Goal: Task Accomplishment & Management: Manage account settings

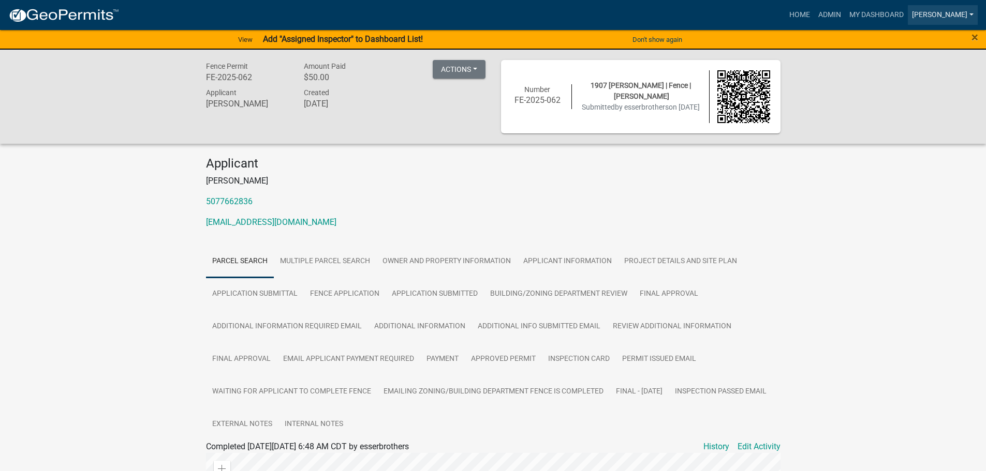
click at [976, 14] on link "[PERSON_NAME]" at bounding box center [943, 15] width 70 height 20
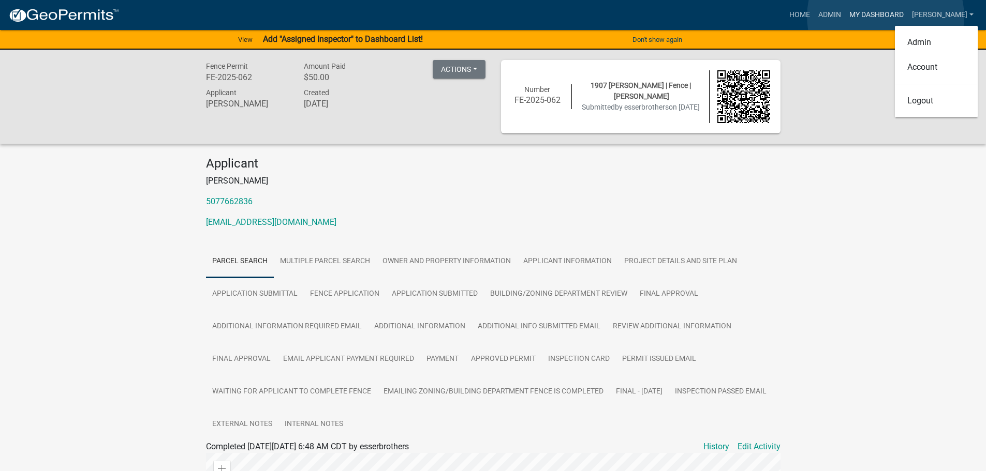
click at [885, 17] on link "My Dashboard" at bounding box center [876, 15] width 63 height 20
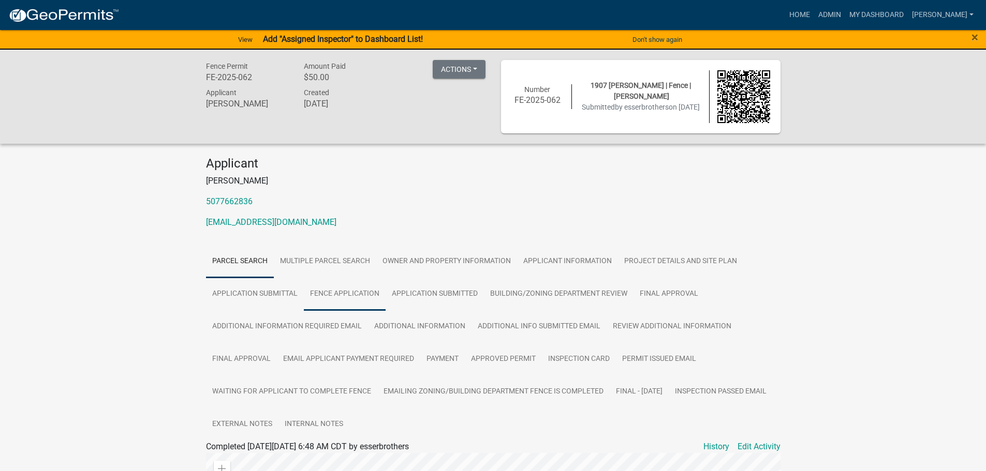
click at [344, 285] on link "Fence Application" at bounding box center [345, 294] width 82 height 33
click at [864, 12] on link "My Dashboard" at bounding box center [876, 15] width 63 height 20
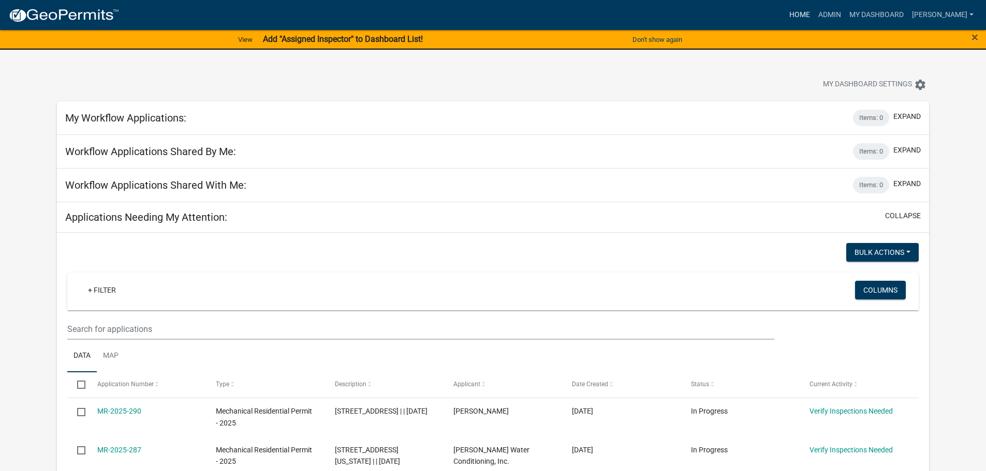
click at [799, 18] on link "Home" at bounding box center [799, 15] width 29 height 20
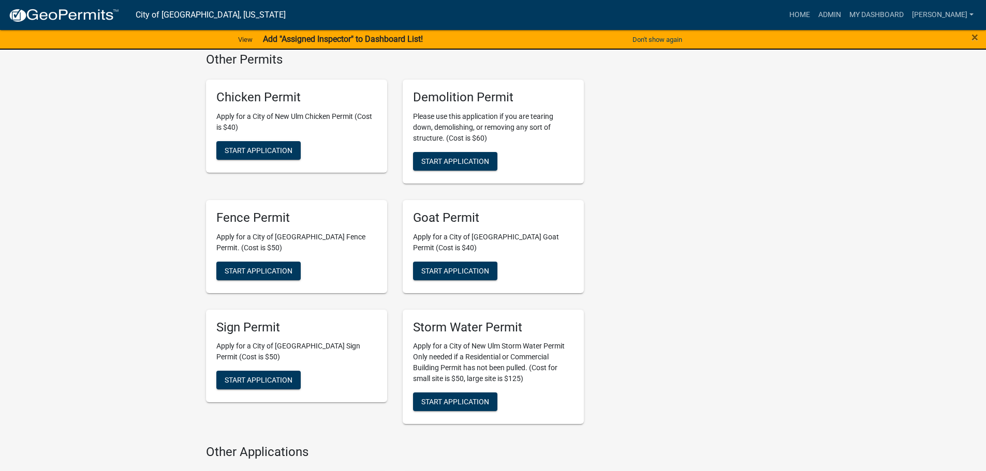
scroll to position [1035, 0]
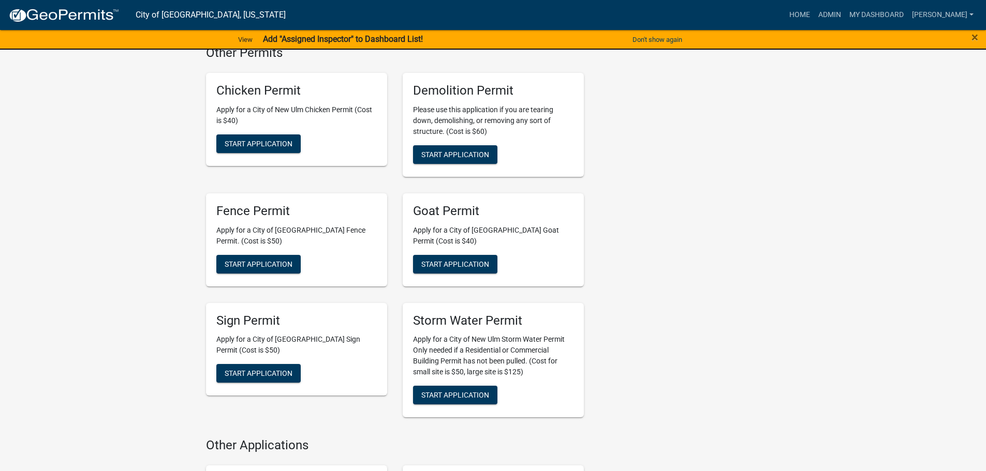
click at [254, 204] on h5 "Fence Permit" at bounding box center [296, 211] width 160 height 15
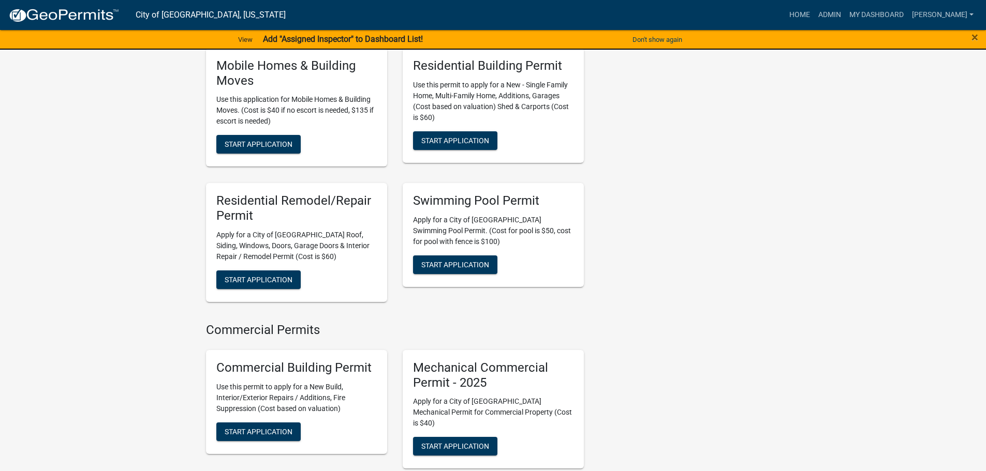
scroll to position [0, 0]
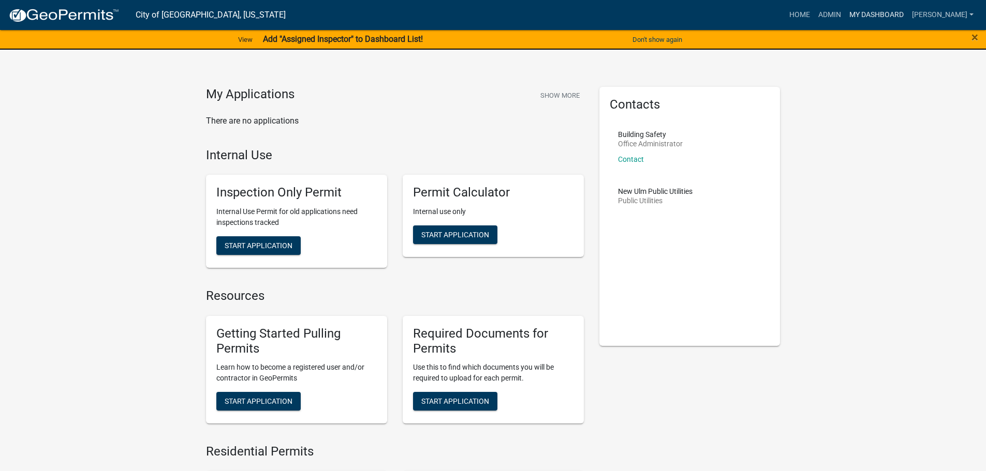
click at [869, 15] on link "My Dashboard" at bounding box center [876, 15] width 63 height 20
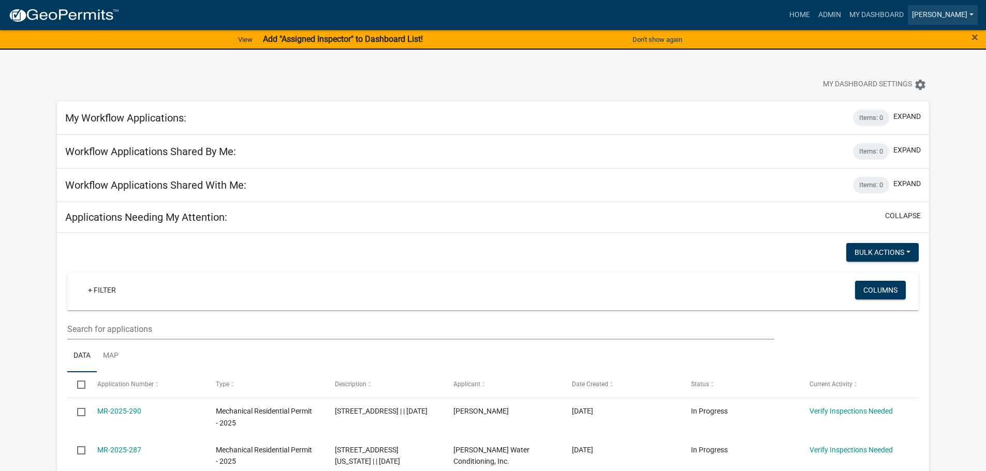
click at [956, 12] on link "[PERSON_NAME]" at bounding box center [943, 15] width 70 height 20
click at [831, 16] on link "Admin" at bounding box center [829, 15] width 31 height 20
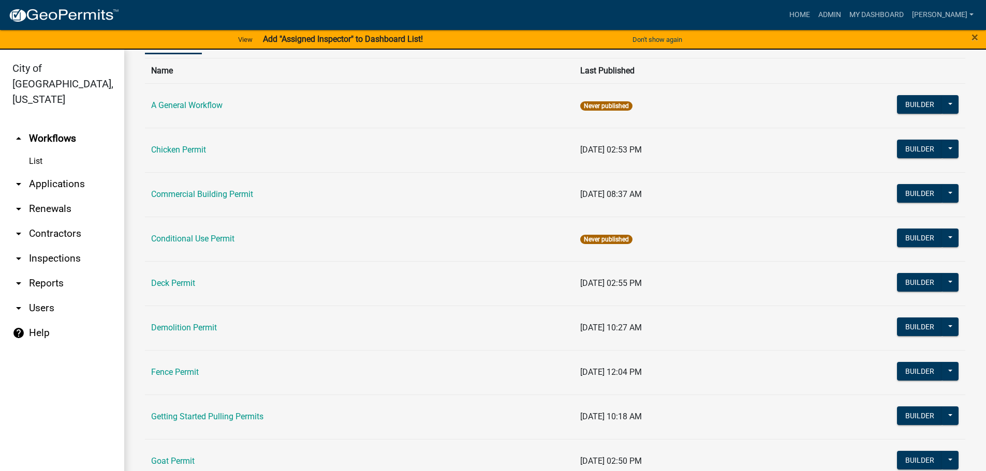
scroll to position [155, 0]
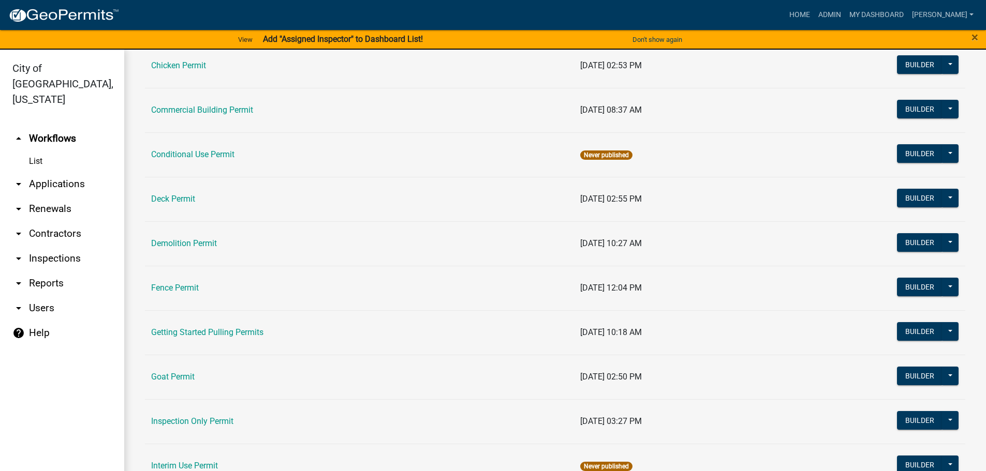
click at [176, 289] on link "Fence Permit" at bounding box center [175, 288] width 48 height 10
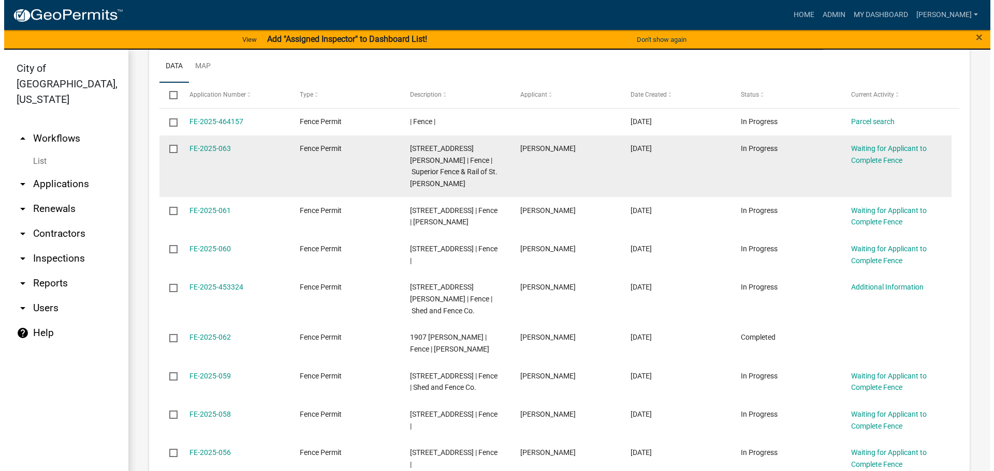
scroll to position [621, 0]
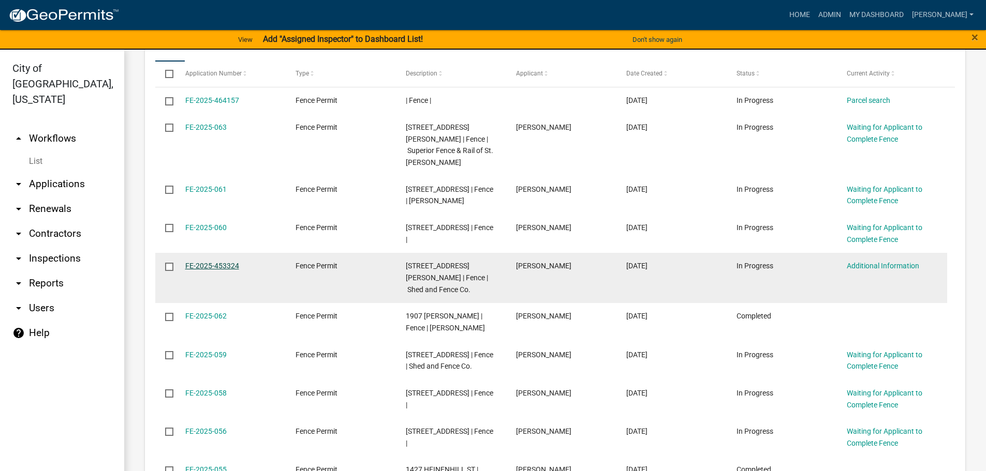
click at [199, 262] on link "FE-2025-453324" at bounding box center [212, 266] width 54 height 8
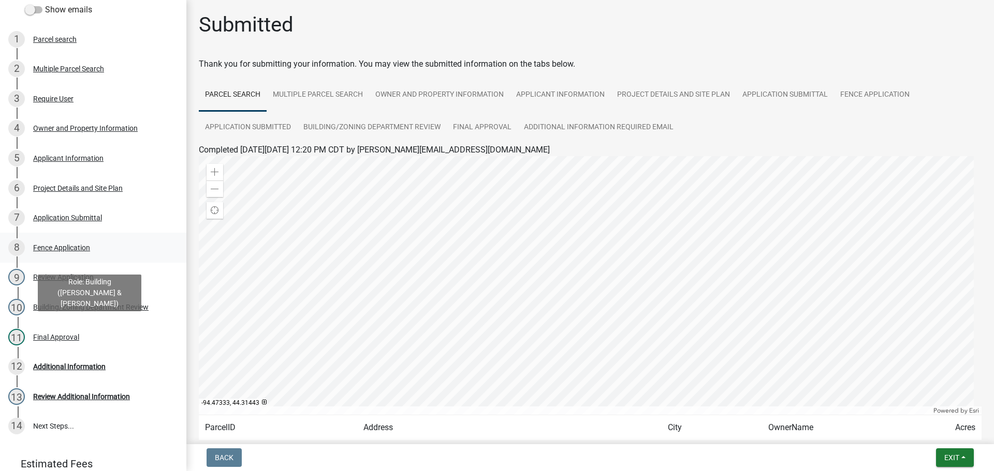
scroll to position [104, 0]
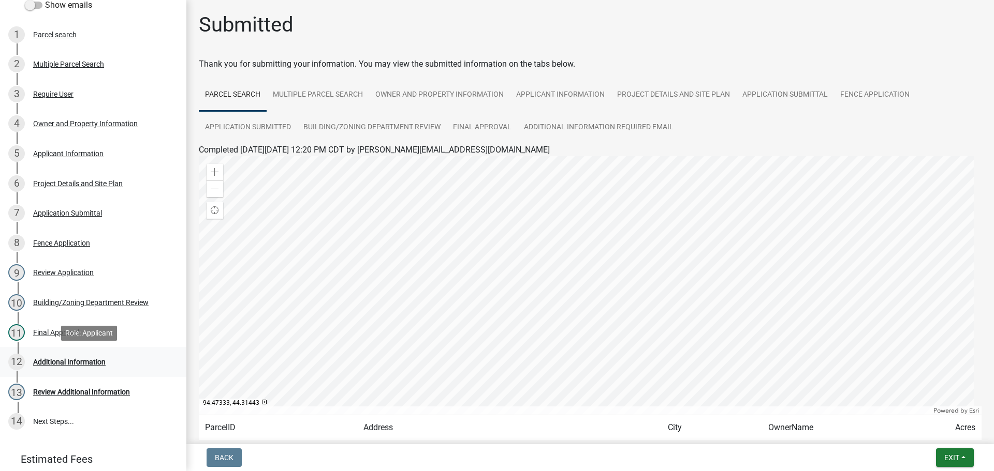
click at [50, 359] on div "Additional Information" at bounding box center [69, 362] width 72 height 7
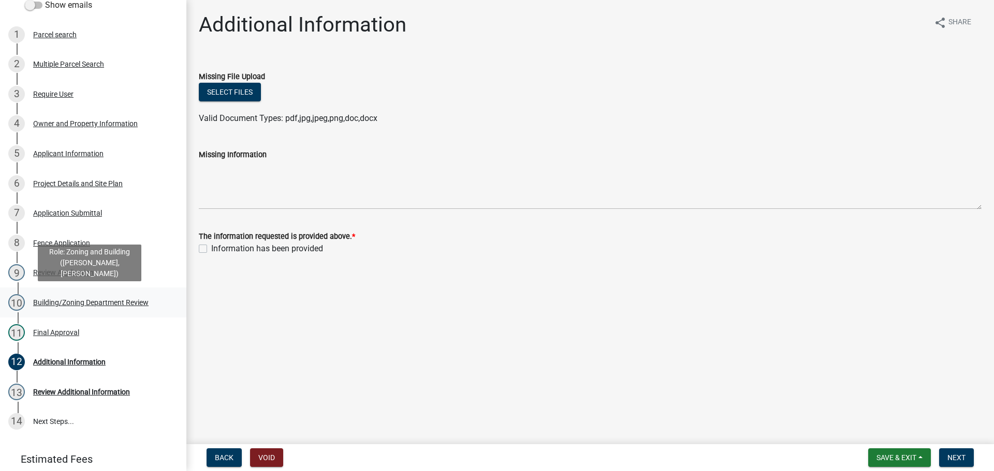
click at [72, 303] on div "Building/Zoning Department Review" at bounding box center [90, 302] width 115 height 7
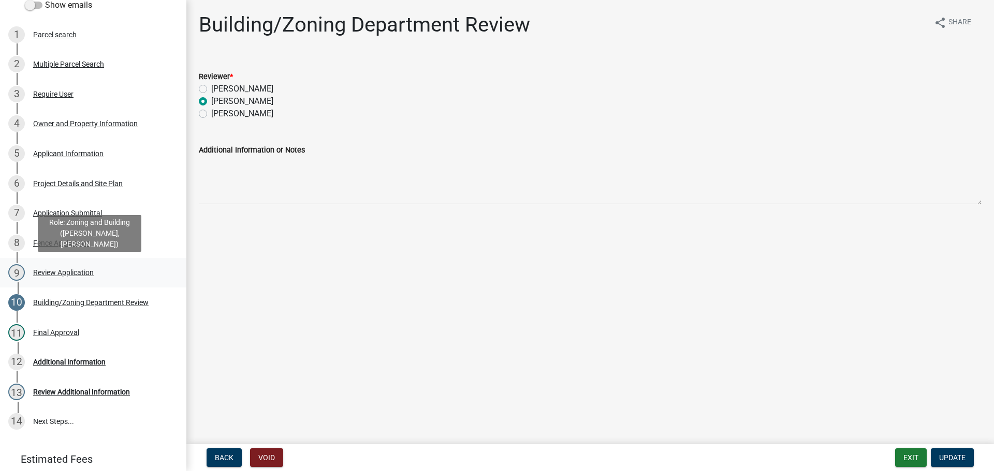
click at [74, 270] on div "Review Application" at bounding box center [63, 272] width 61 height 7
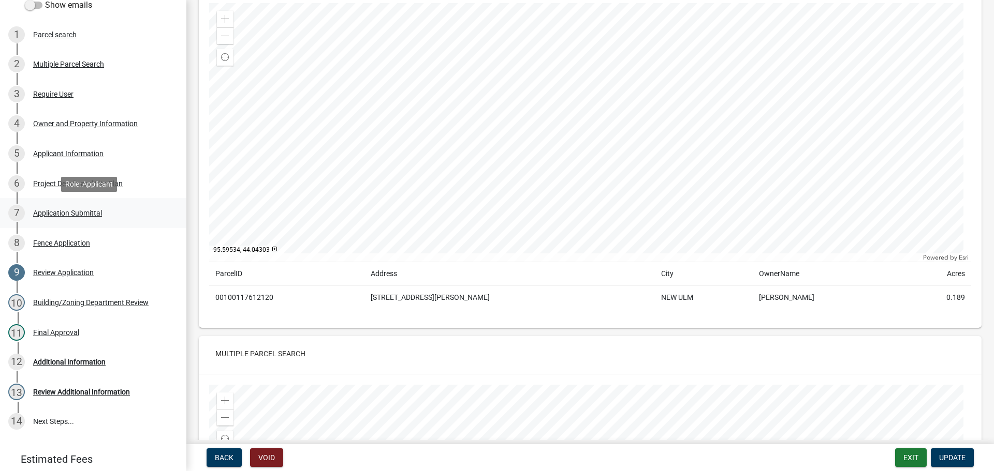
click at [56, 214] on div "Application Submittal" at bounding box center [67, 213] width 69 height 7
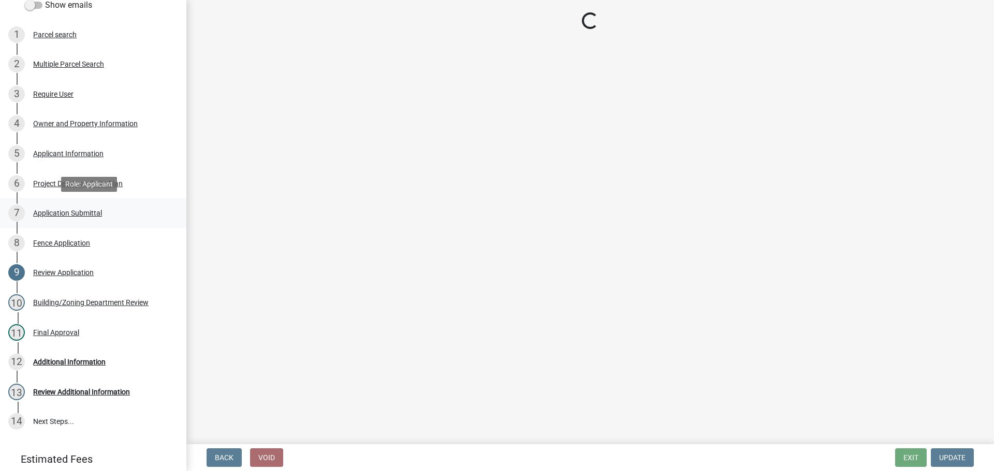
scroll to position [0, 0]
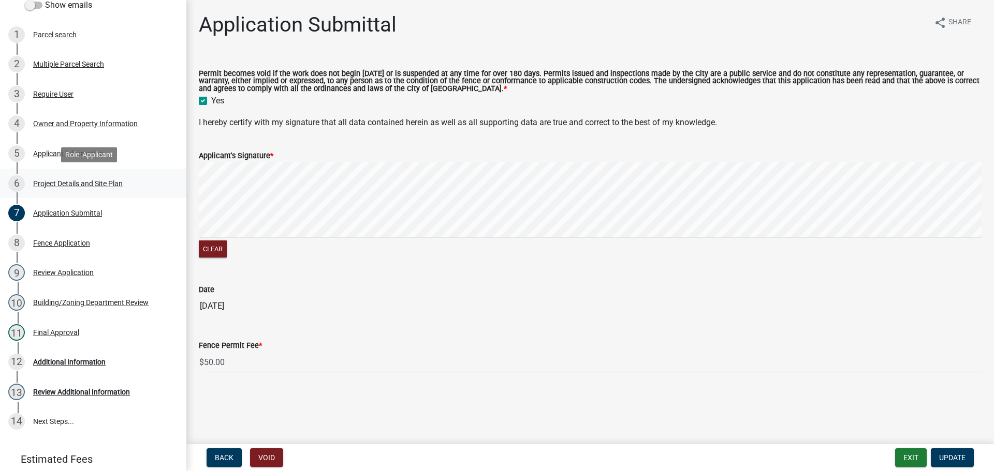
click at [54, 185] on div "Project Details and Site Plan" at bounding box center [78, 183] width 90 height 7
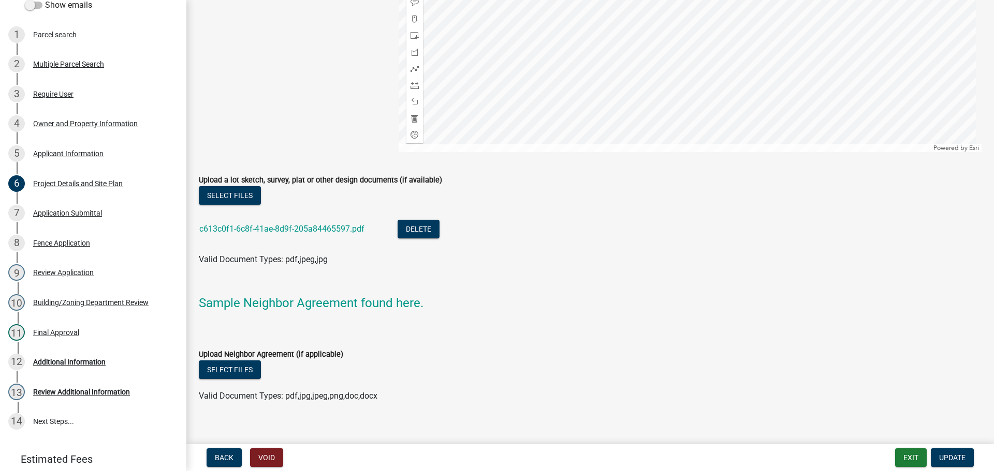
scroll to position [1032, 0]
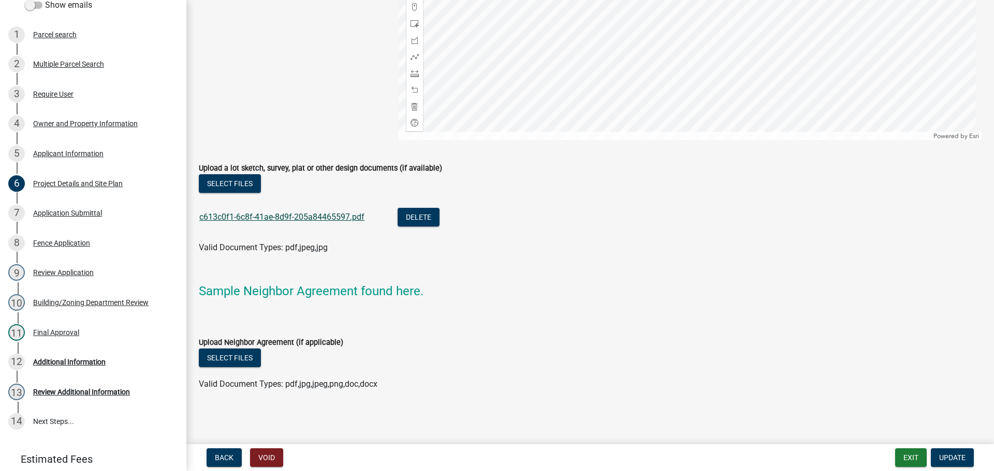
click at [316, 214] on link "c613c0f1-6c8f-41ae-8d9f-205a84465597.pdf" at bounding box center [281, 217] width 165 height 10
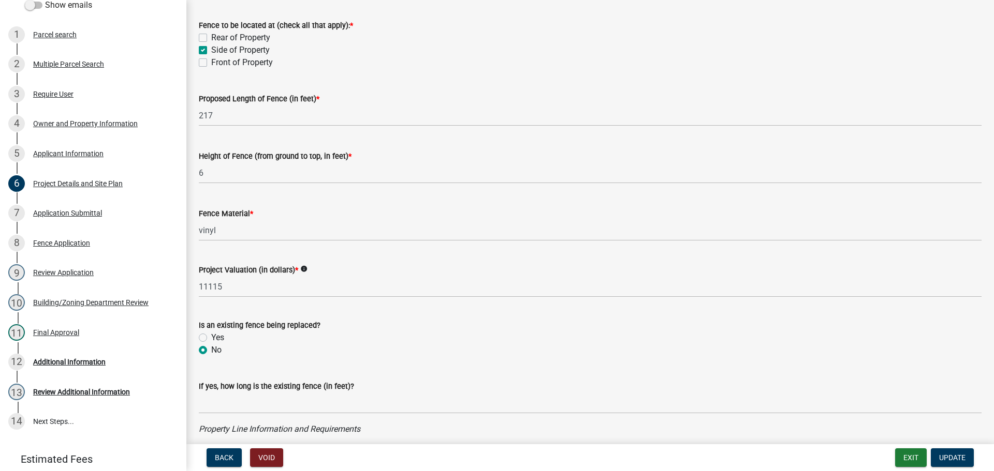
scroll to position [52, 0]
click at [64, 123] on div "Owner and Property Information" at bounding box center [85, 123] width 105 height 7
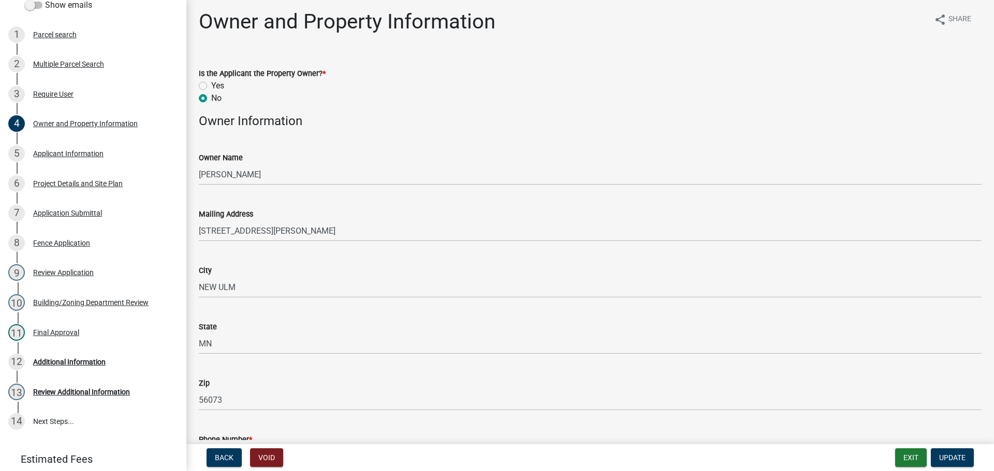
scroll to position [0, 0]
